Goal: Information Seeking & Learning: Learn about a topic

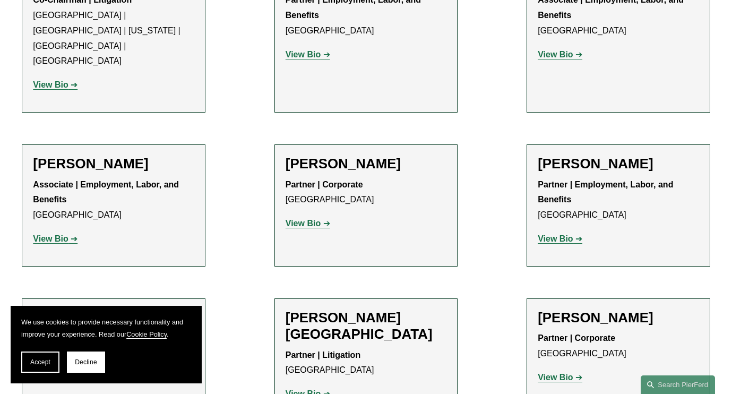
scroll to position [639, 0]
click at [300, 219] on strong "View Bio" at bounding box center [303, 223] width 35 height 9
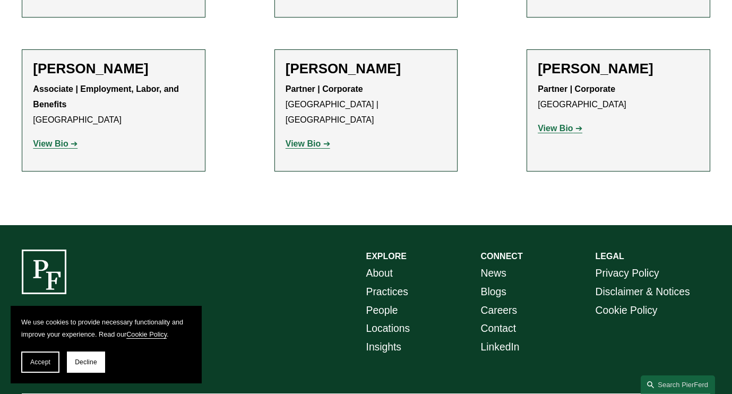
scroll to position [1320, 0]
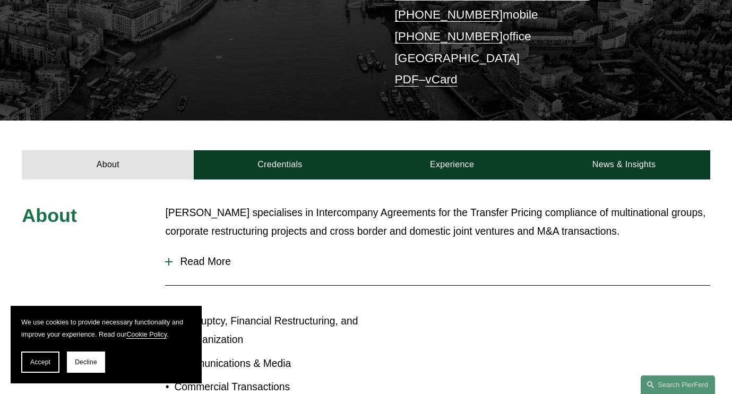
scroll to position [256, 0]
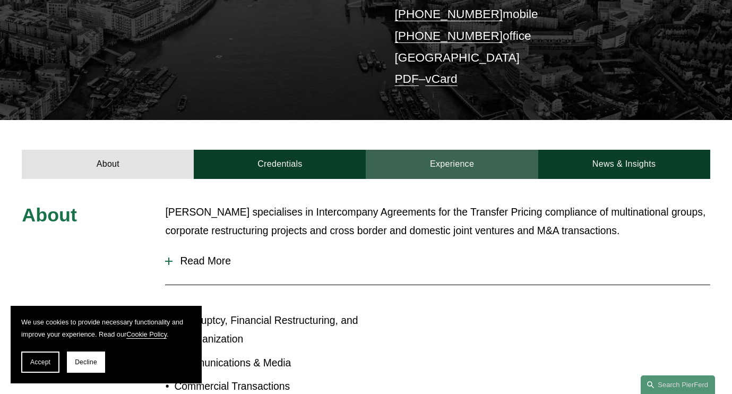
click at [443, 150] on link "Experience" at bounding box center [452, 165] width 172 height 30
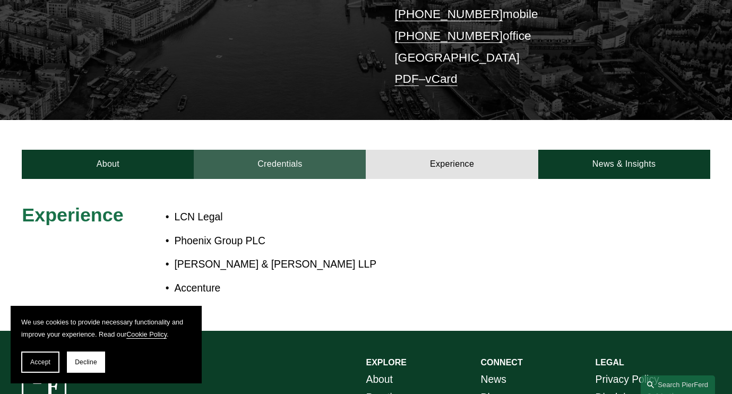
click at [291, 150] on link "Credentials" at bounding box center [280, 165] width 172 height 30
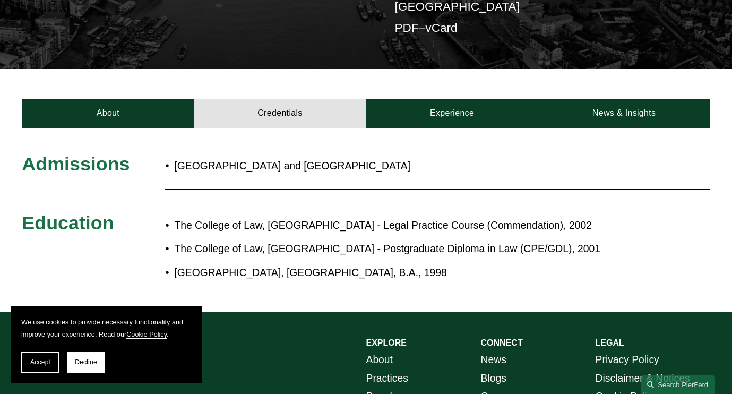
scroll to position [317, 0]
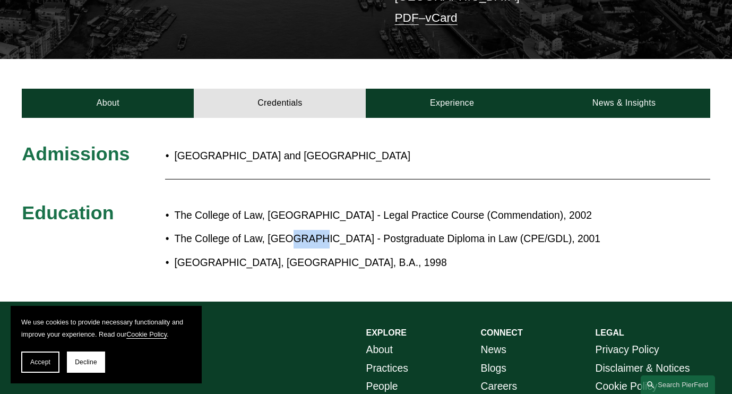
drag, startPoint x: 293, startPoint y: 221, endPoint x: 314, endPoint y: 221, distance: 21.8
click at [314, 230] on p "The College of Law, [GEOGRAPHIC_DATA] - Postgraduate Diploma in Law (CPE/GDL), …" at bounding box center [399, 239] width 450 height 19
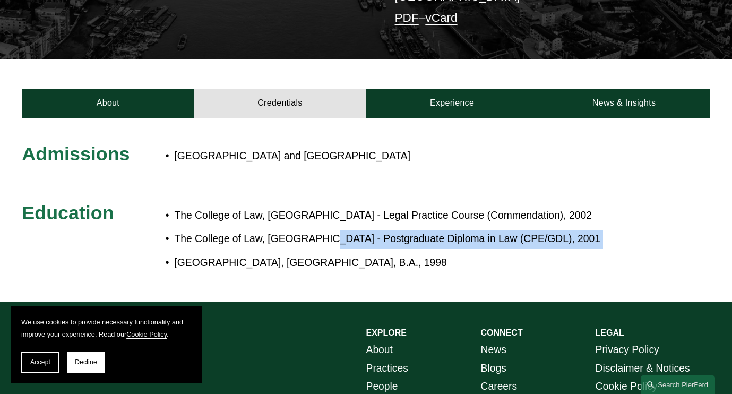
drag, startPoint x: 325, startPoint y: 218, endPoint x: 356, endPoint y: 225, distance: 31.0
click at [356, 225] on ul "The College of Law, [GEOGRAPHIC_DATA] - Legal Practice Course (Commendation), 2…" at bounding box center [394, 240] width 459 height 66
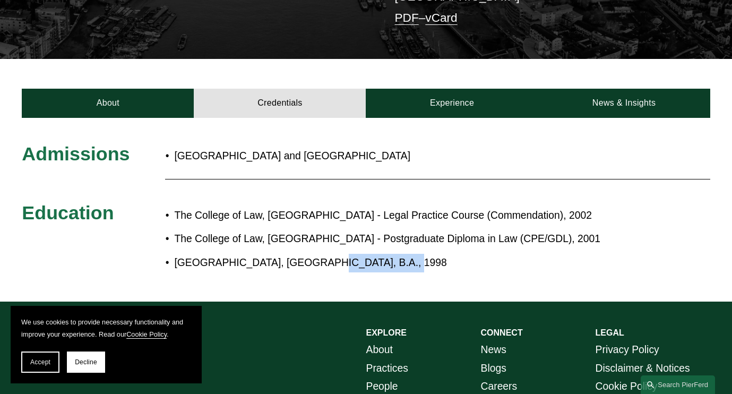
drag, startPoint x: 293, startPoint y: 239, endPoint x: 332, endPoint y: 259, distance: 43.2
click at [332, 259] on div "Admissions [GEOGRAPHIC_DATA] and [GEOGRAPHIC_DATA] Education The College of Law…" at bounding box center [366, 209] width 732 height 183
click at [205, 170] on div "Admissions [GEOGRAPHIC_DATA] and [GEOGRAPHIC_DATA] Education The College of Law…" at bounding box center [366, 209] width 732 height 135
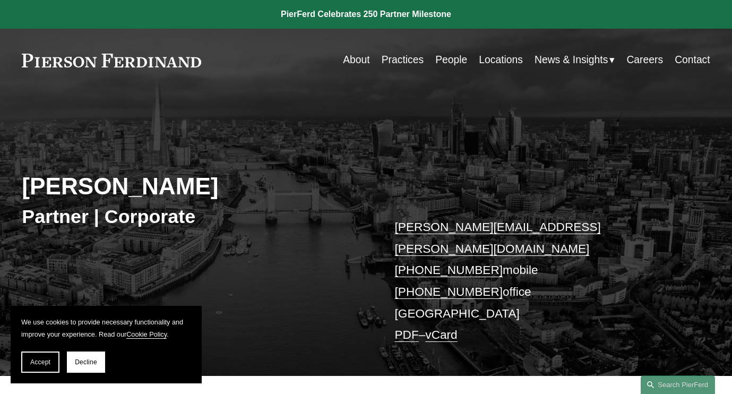
scroll to position [0, 0]
